Goal: Navigation & Orientation: Go to known website

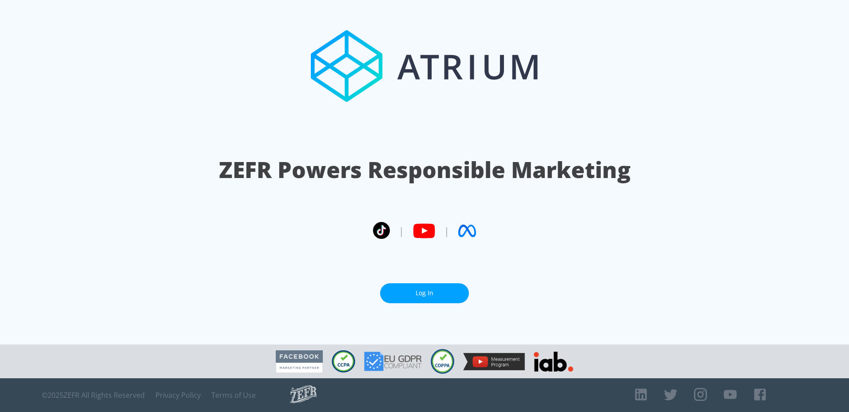
click at [404, 290] on link "Log In" at bounding box center [424, 293] width 89 height 20
click at [416, 292] on link "Log In" at bounding box center [424, 293] width 89 height 20
click at [415, 292] on link "Log In" at bounding box center [424, 293] width 89 height 20
